Goal: Information Seeking & Learning: Learn about a topic

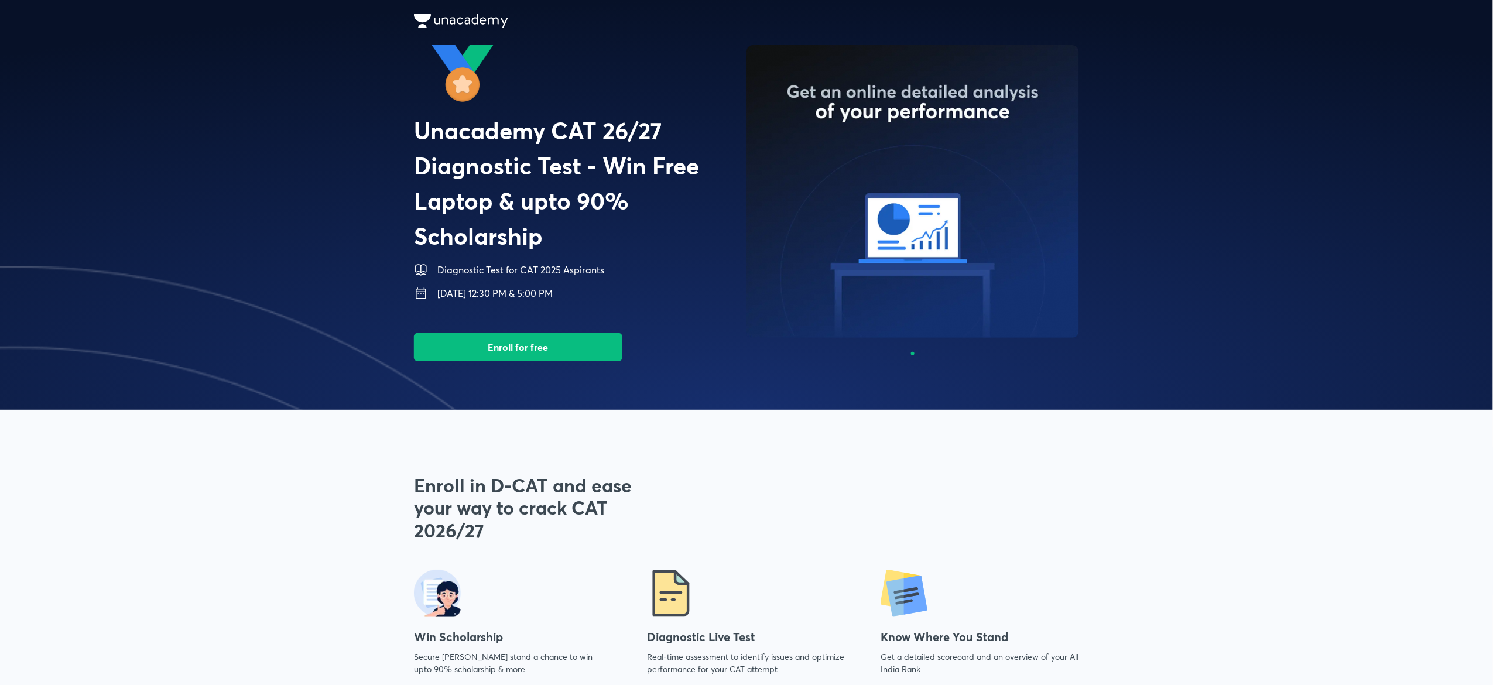
click at [330, 100] on span at bounding box center [746, 205] width 1493 height 410
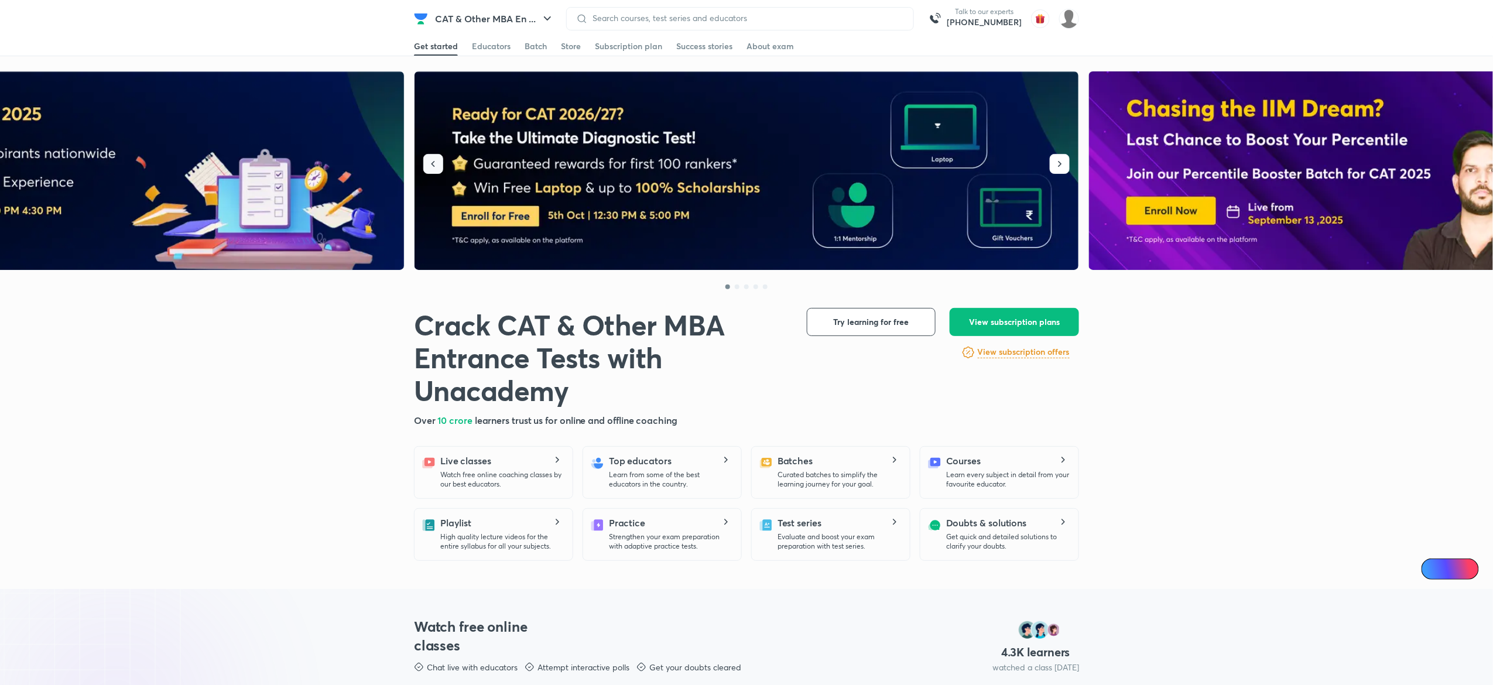
click at [440, 163] on button "button" at bounding box center [433, 164] width 20 height 20
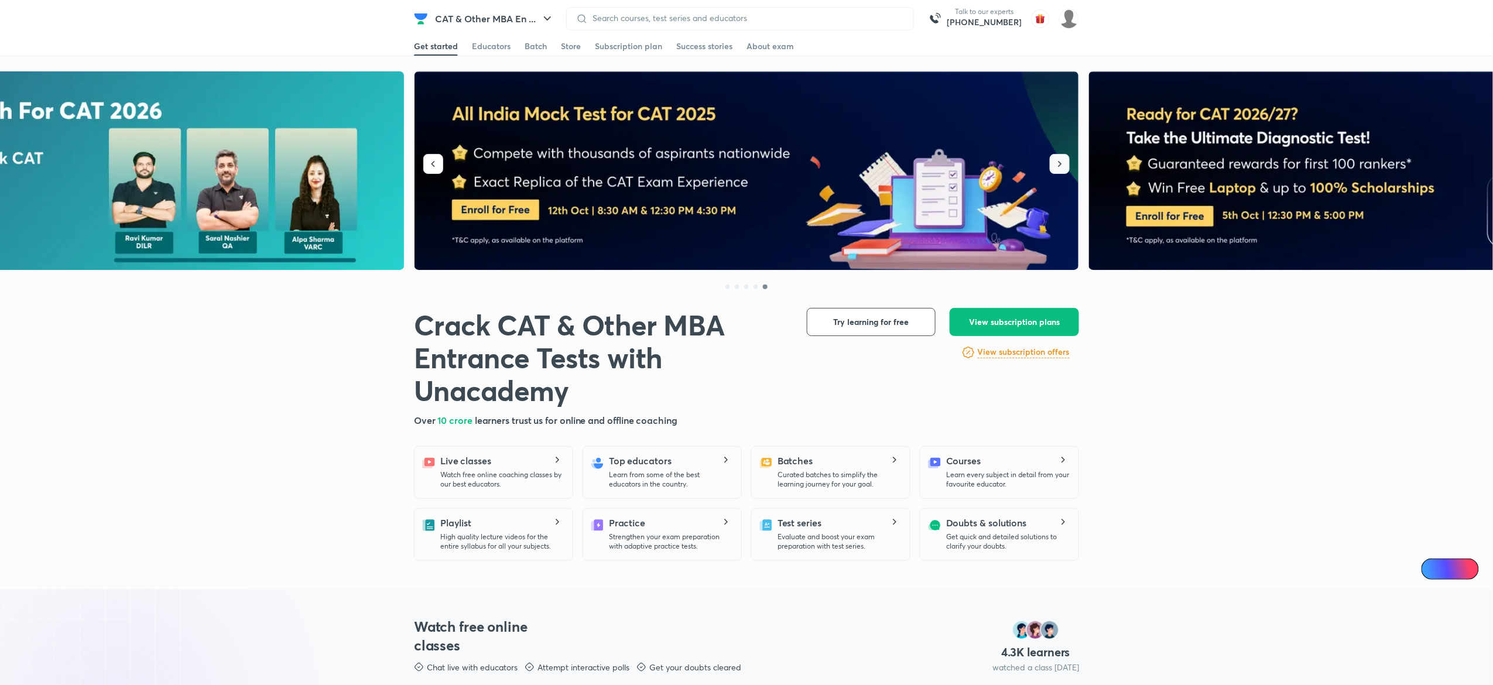
click at [1063, 174] on button "button" at bounding box center [1060, 164] width 20 height 20
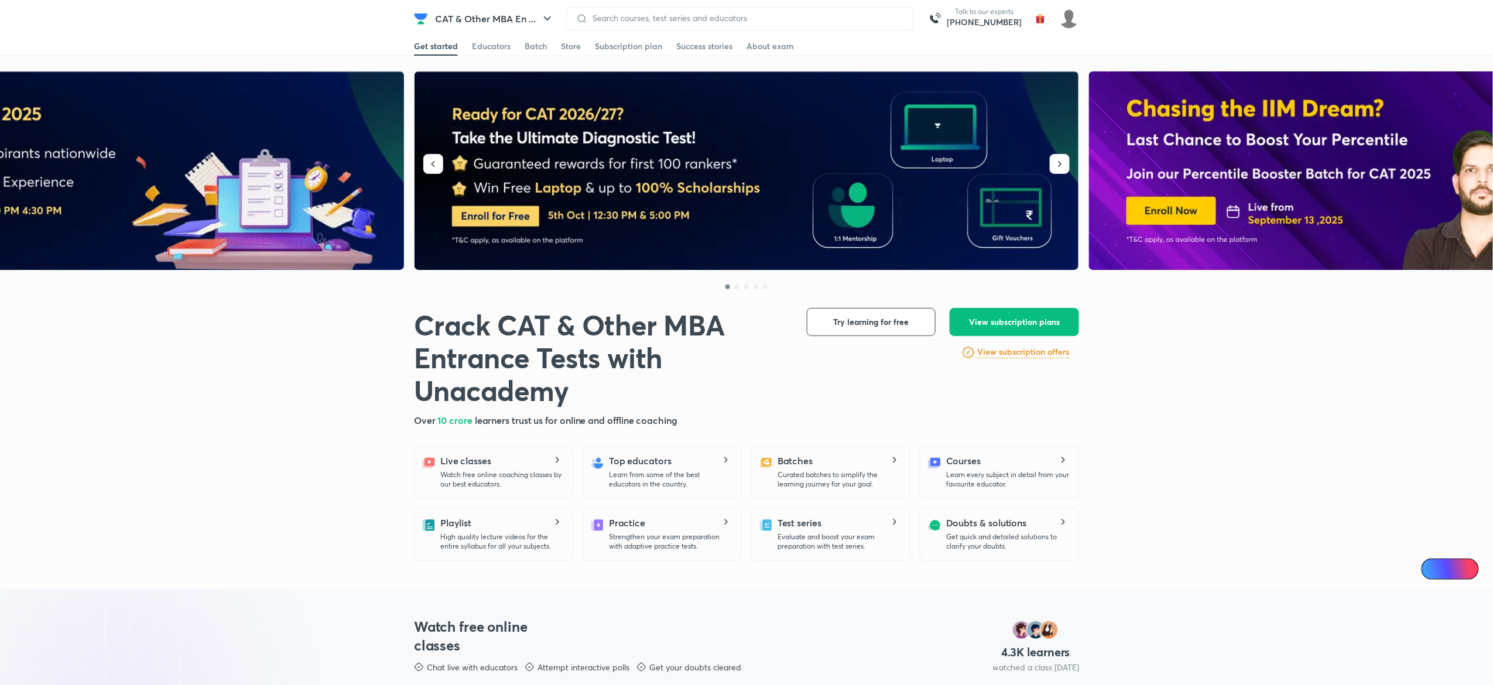
click at [527, 228] on img at bounding box center [746, 170] width 665 height 199
click at [526, 51] on div "Batch" at bounding box center [535, 46] width 22 height 12
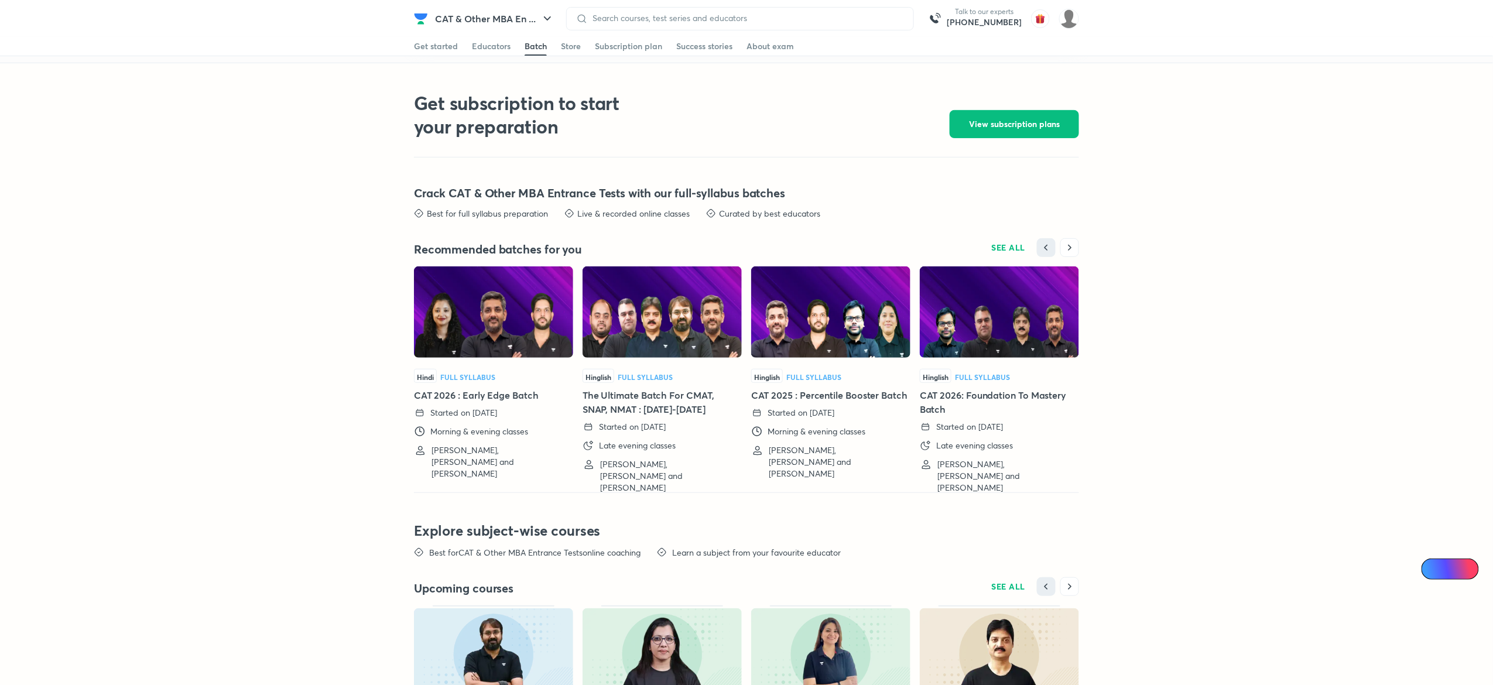
scroll to position [2518, 0]
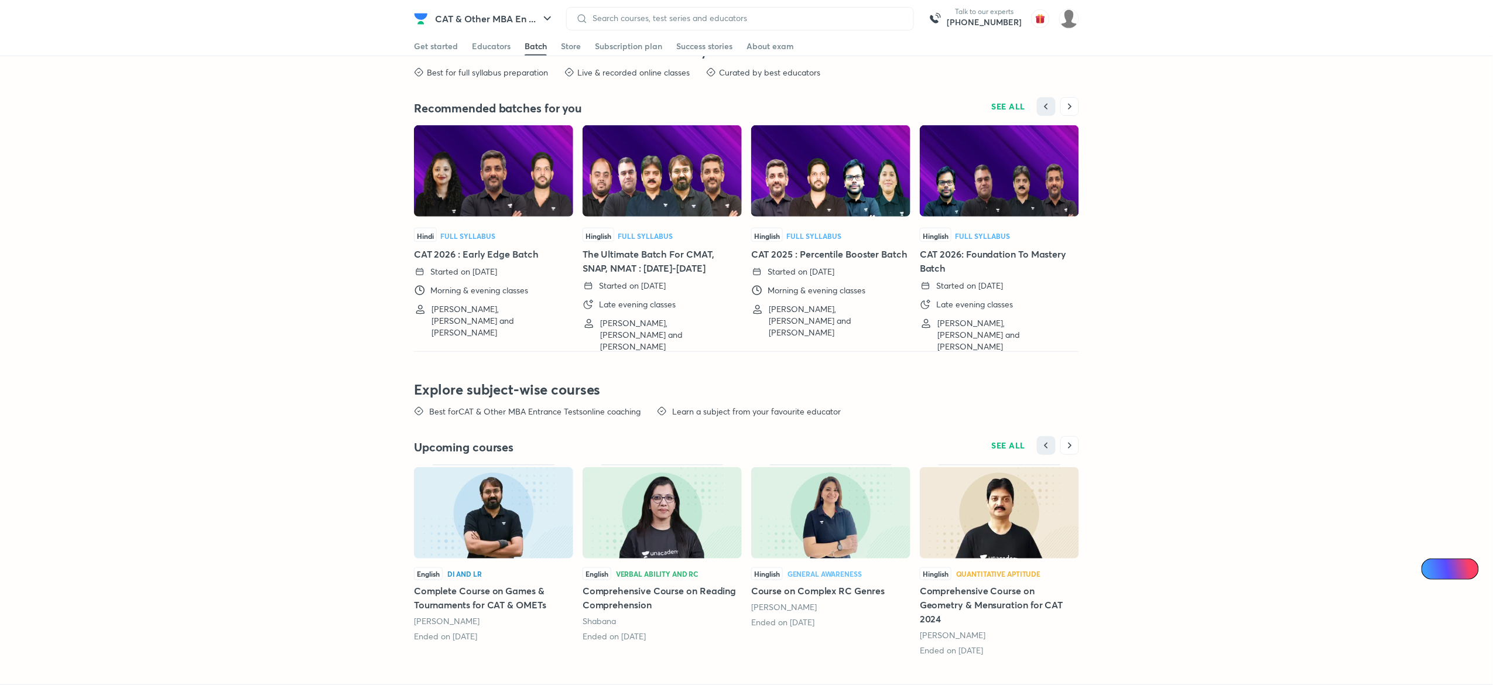
click at [499, 192] on img at bounding box center [493, 170] width 159 height 91
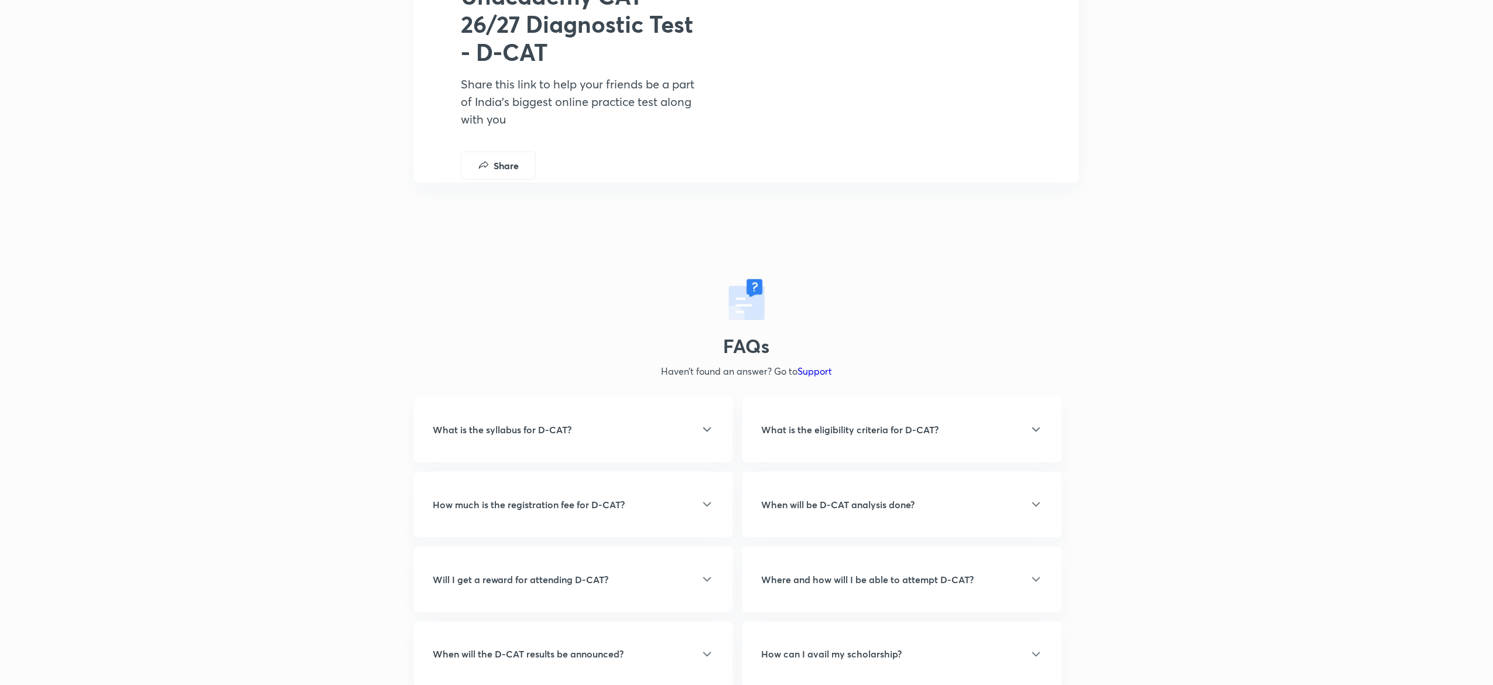
scroll to position [2597, 0]
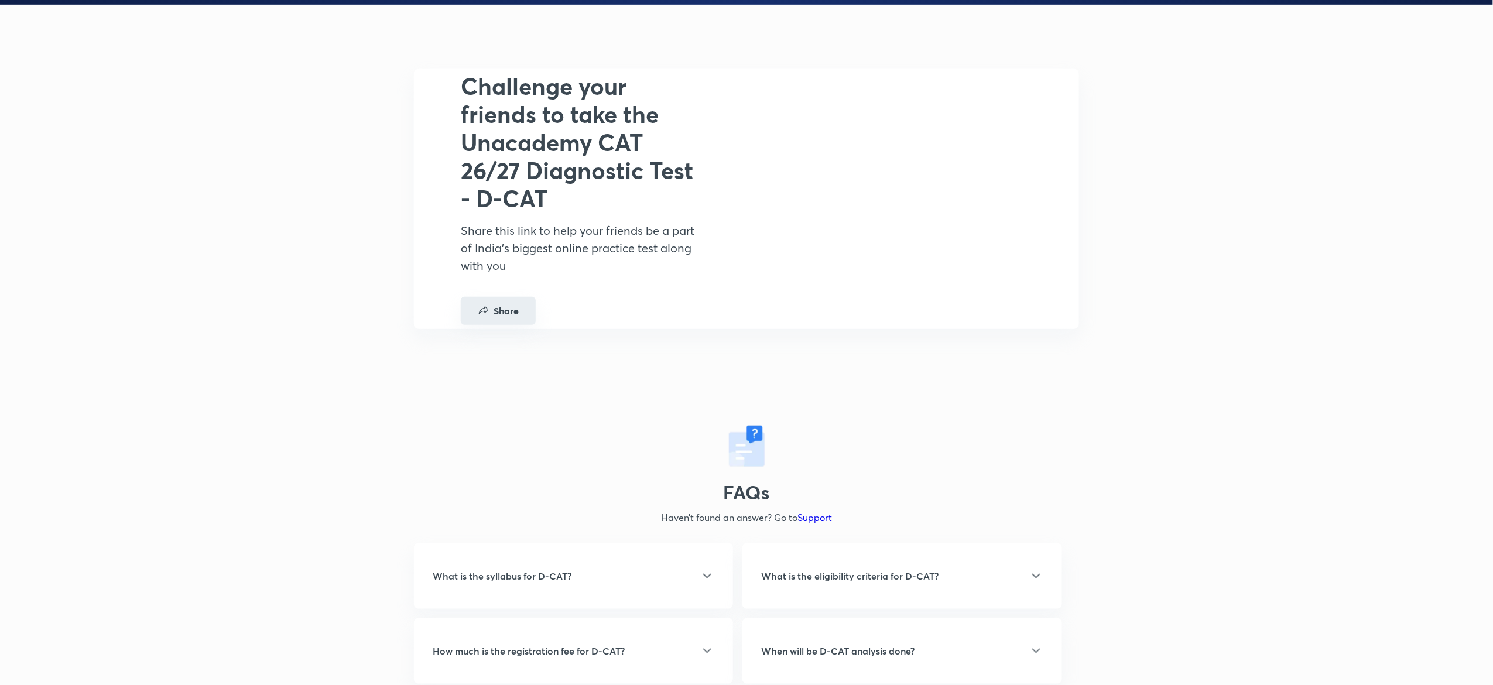
click at [511, 311] on button "Share" at bounding box center [498, 311] width 75 height 28
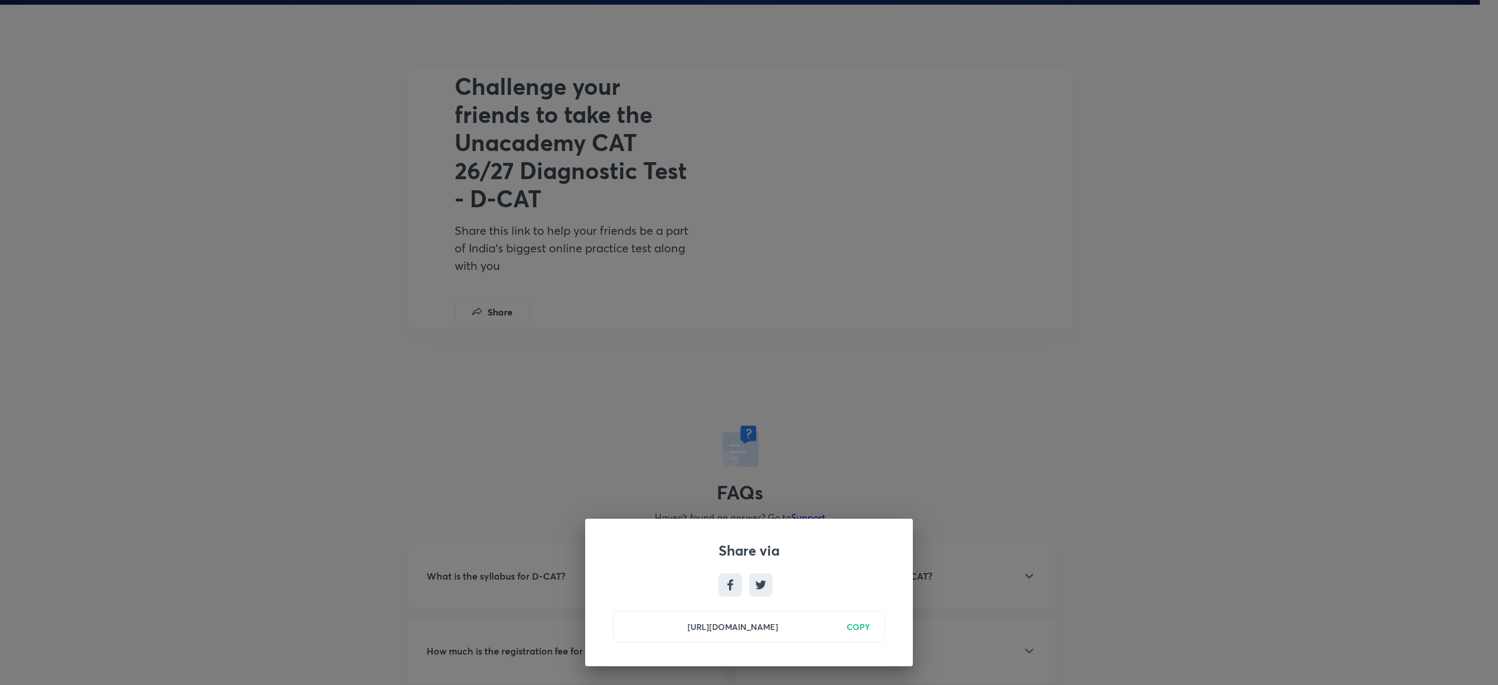
click at [680, 320] on div "Share via [URL][DOMAIN_NAME] COPY" at bounding box center [749, 342] width 1498 height 685
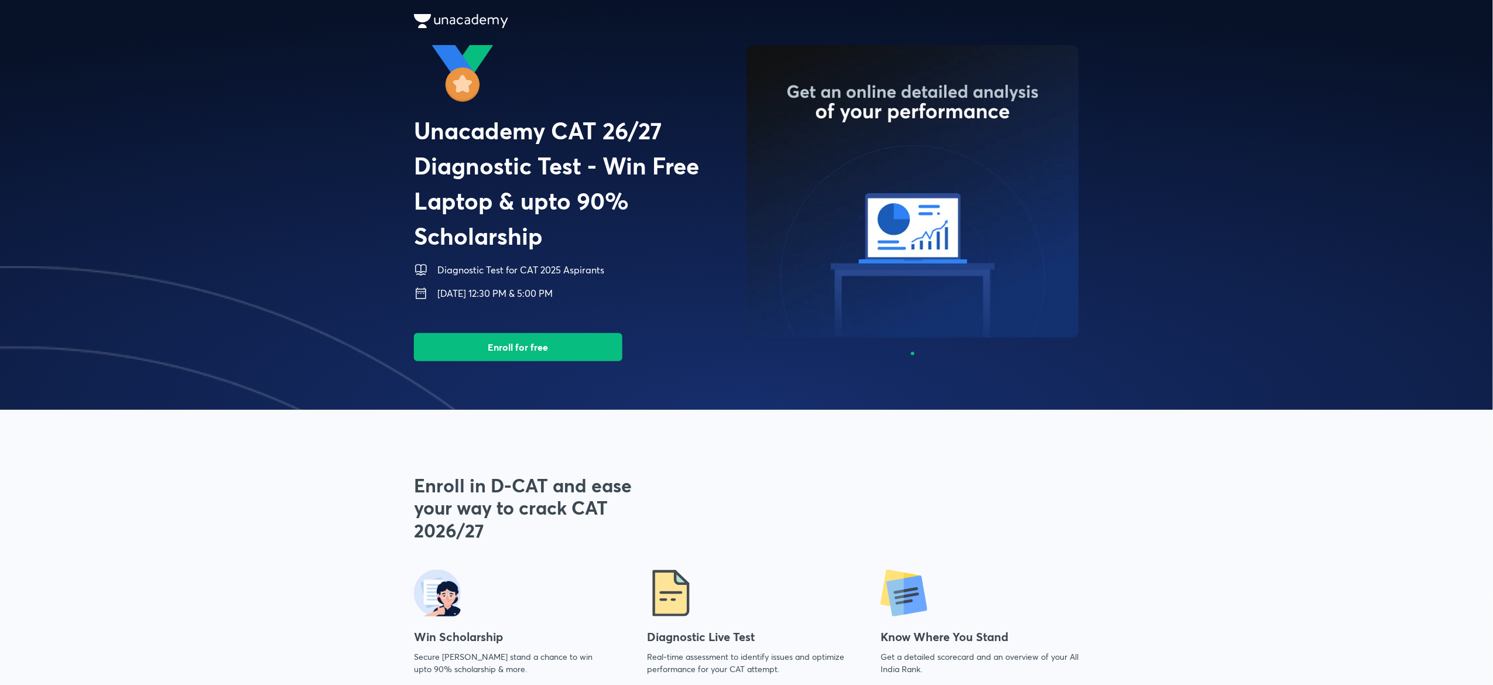
scroll to position [11, 0]
